Goal: Task Accomplishment & Management: Use online tool/utility

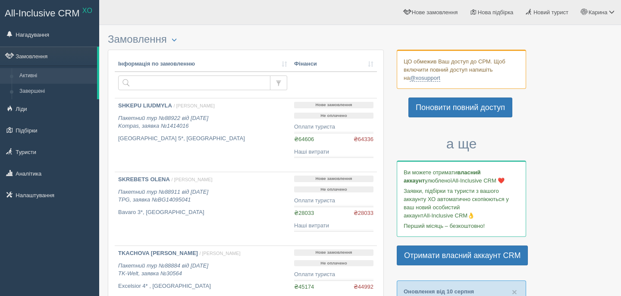
click at [178, 80] on input "text" at bounding box center [194, 82] width 152 height 15
type input "kostiuk"
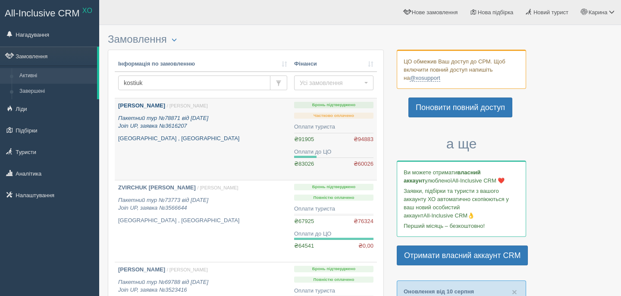
click at [158, 106] on b "[PERSON_NAME]" at bounding box center [141, 105] width 47 height 6
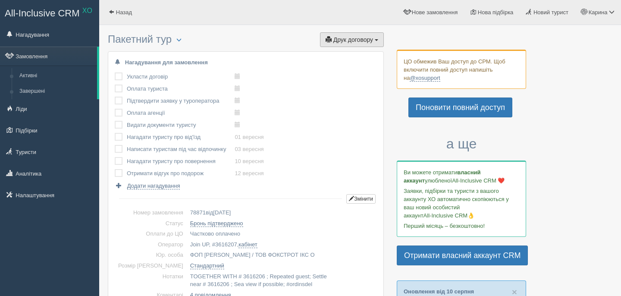
click at [344, 42] on span "Друк договору" at bounding box center [353, 39] width 40 height 7
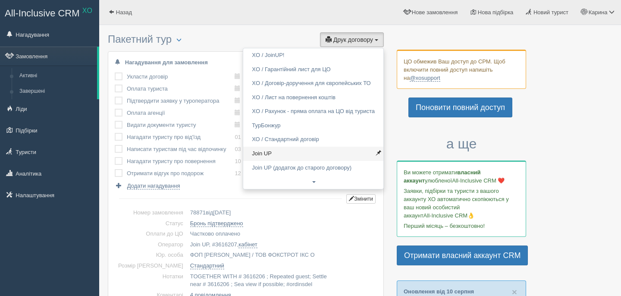
click at [292, 153] on link "Join UP" at bounding box center [313, 154] width 140 height 14
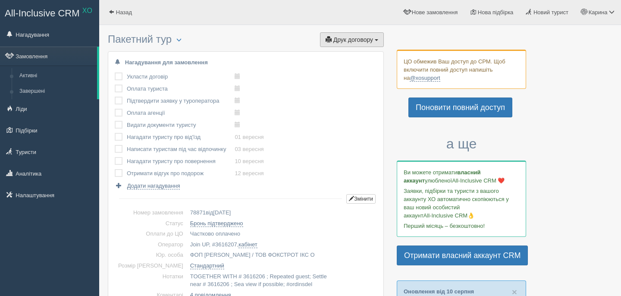
click at [359, 37] on span "Друк договору" at bounding box center [353, 39] width 40 height 7
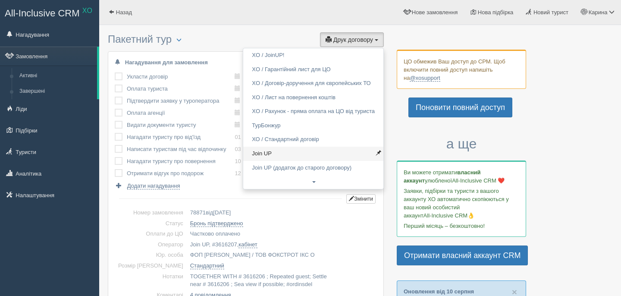
click at [279, 155] on link "Join UP" at bounding box center [313, 154] width 140 height 14
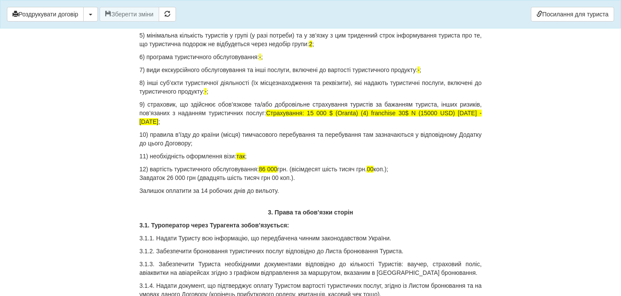
scroll to position [906, 0]
